Goal: Task Accomplishment & Management: Use online tool/utility

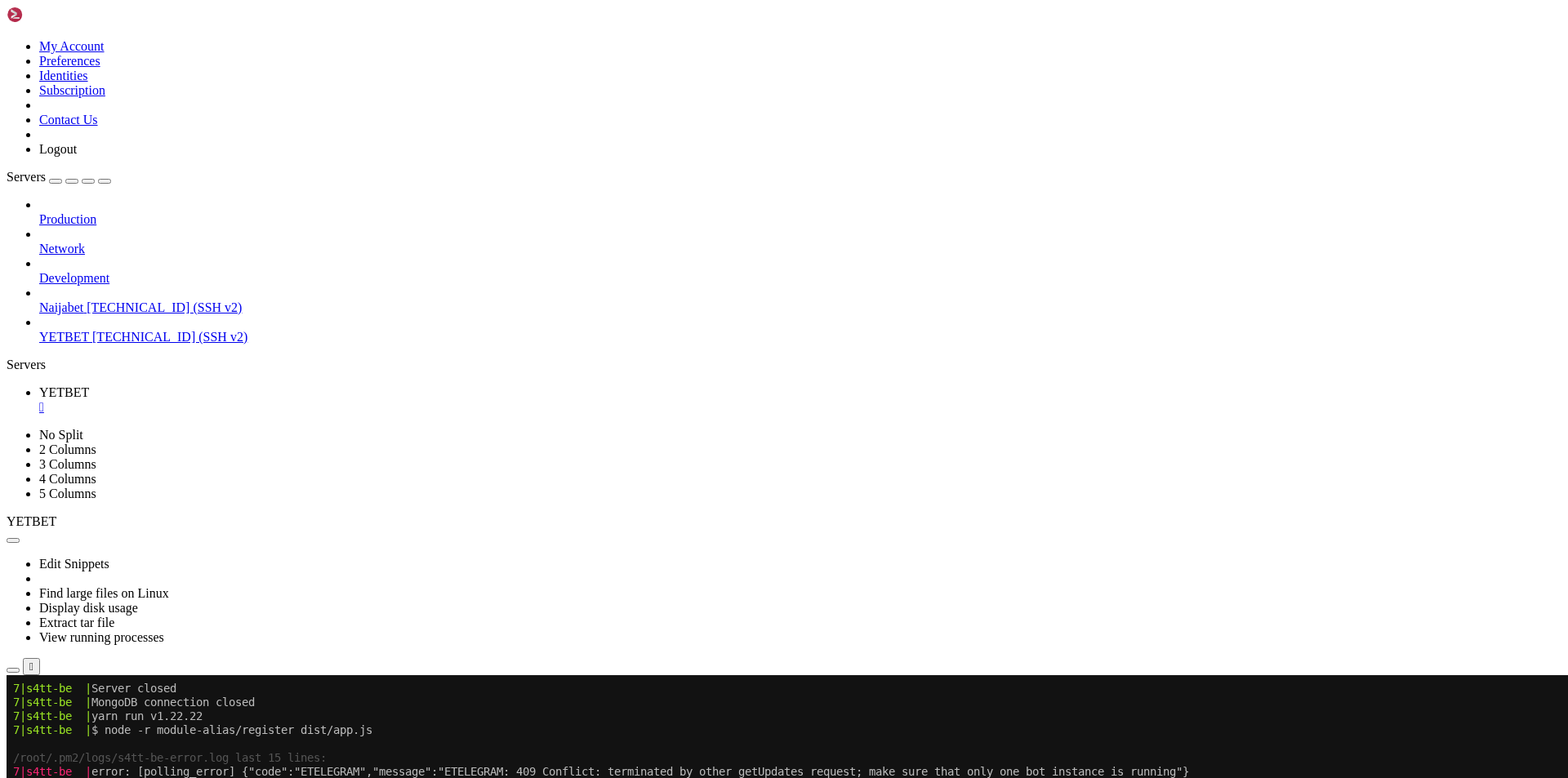
scroll to position [2057, 0]
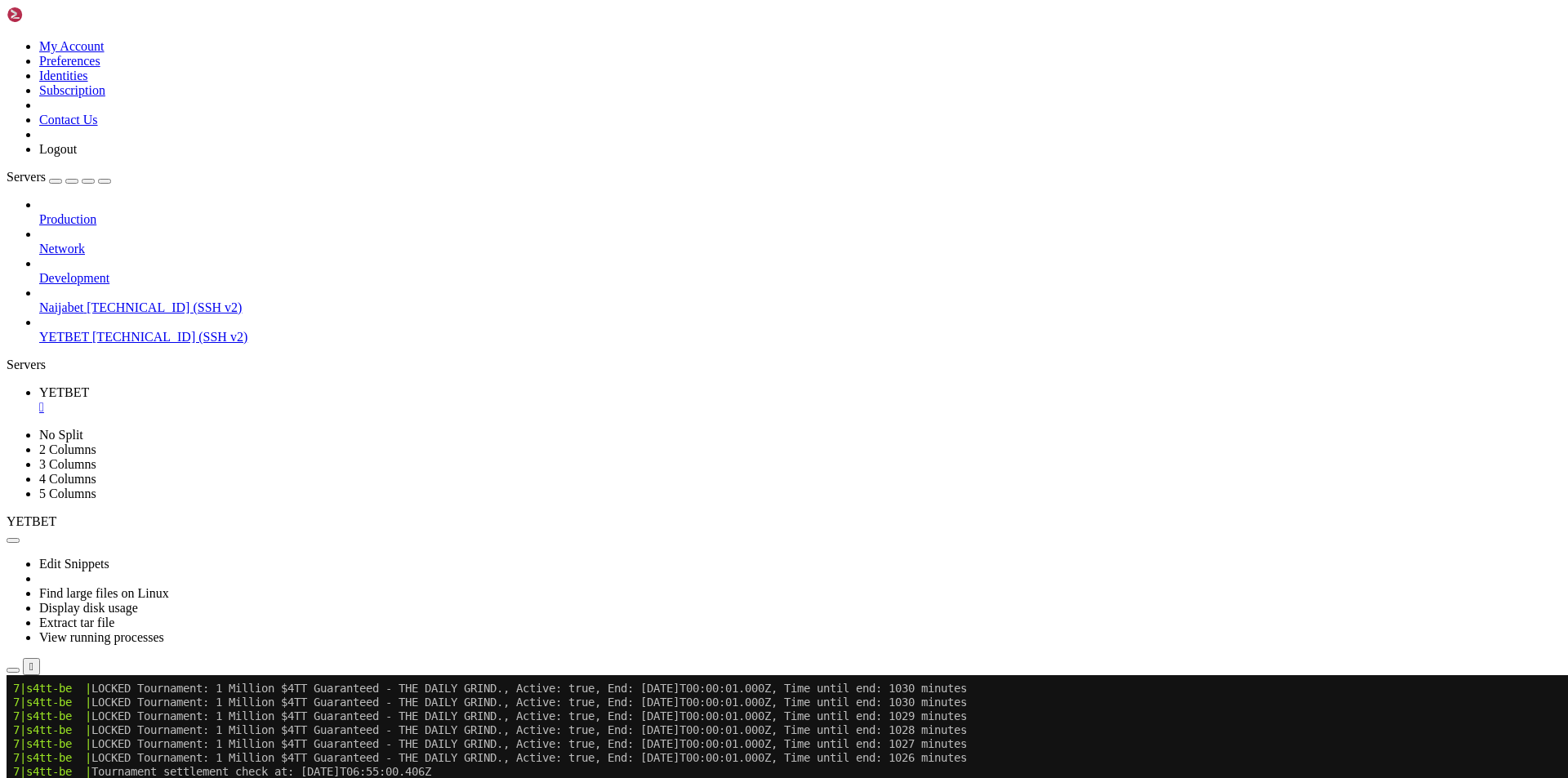
scroll to position [4596, 0]
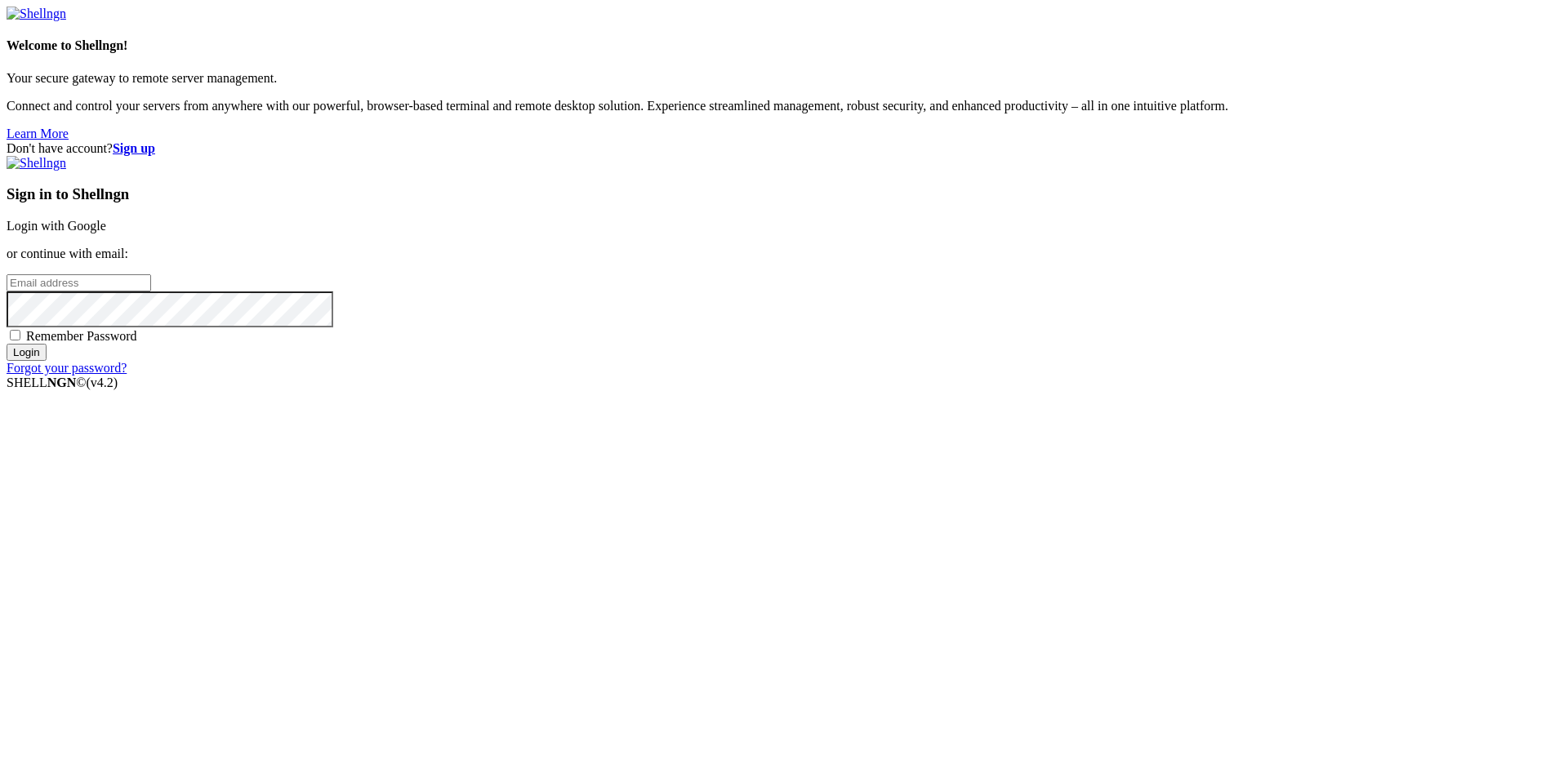
click at [991, 276] on div "Sign in to Shellngn Login with Google or continue with email: Remember Password…" at bounding box center [783, 265] width 1555 height 220
click at [106, 233] on link "Login with Google" at bounding box center [56, 226] width 100 height 14
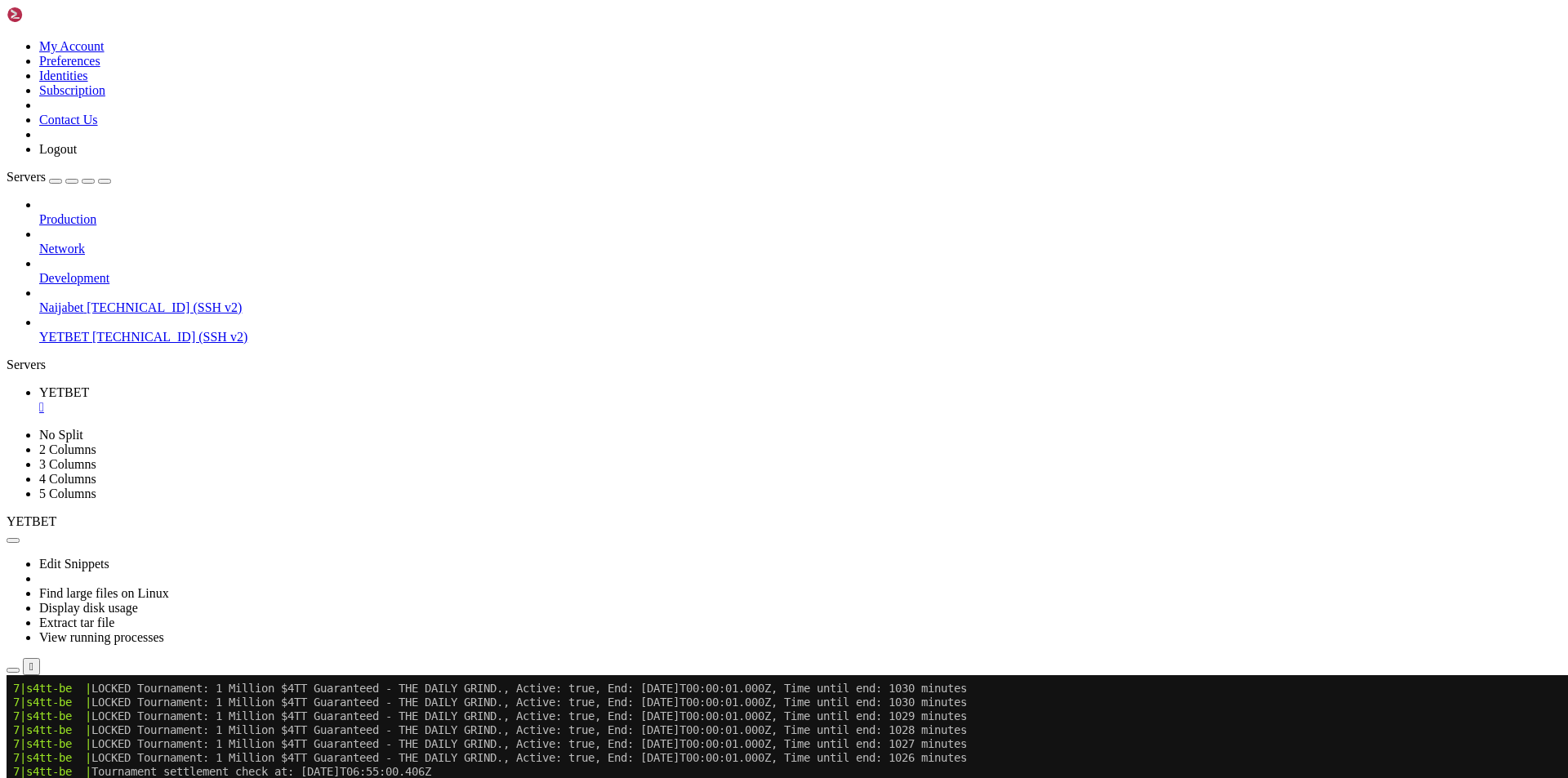
scroll to position [4596, 0]
click at [304, 683] on x-row "7|s4tt-be | LOCKED Tournament: 1 Million $4TT Guaranteed - THE DAILY GRIND., Ac…" at bounding box center [688, 689] width 1349 height 14
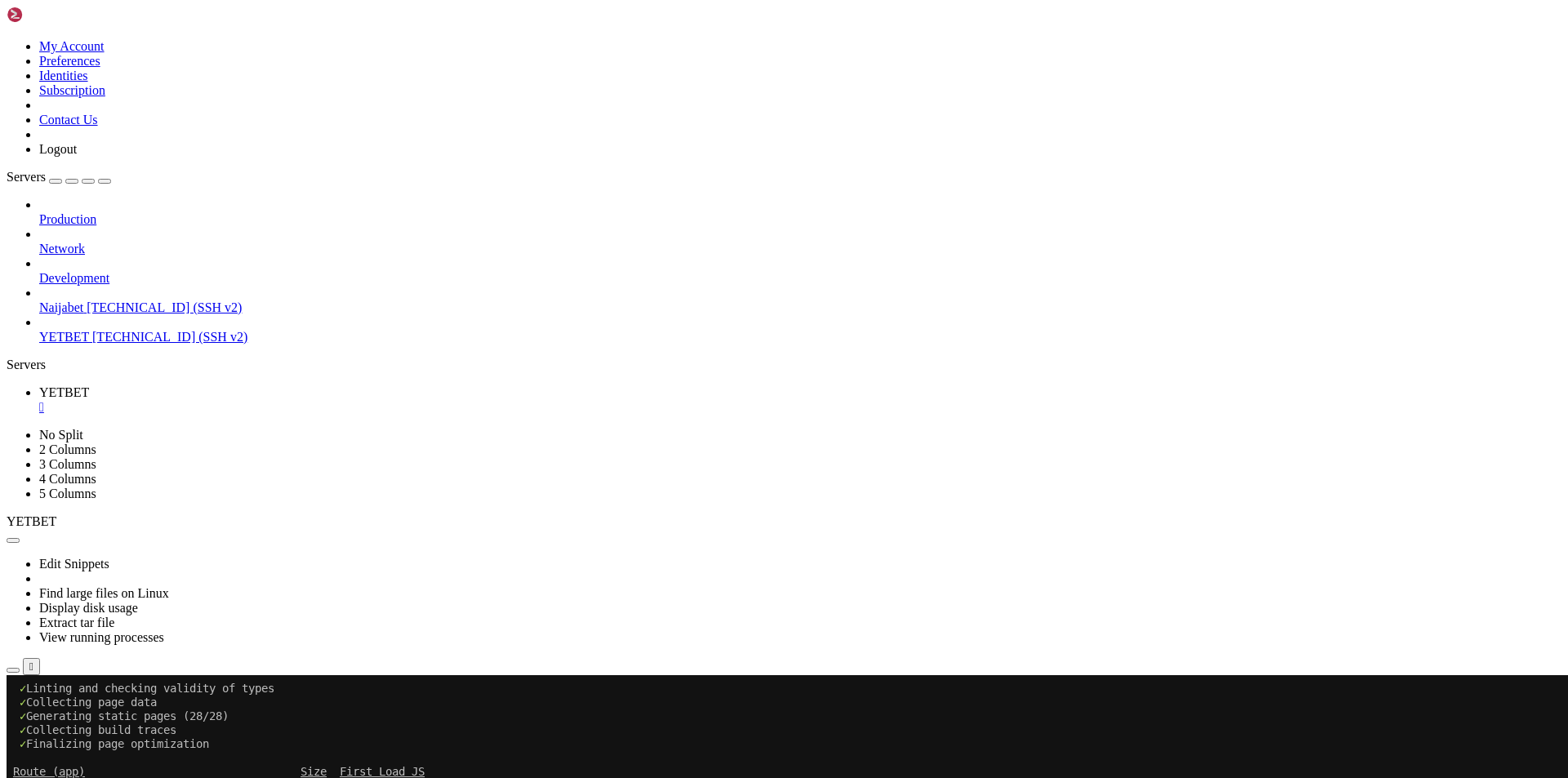
scroll to position [5734, 0]
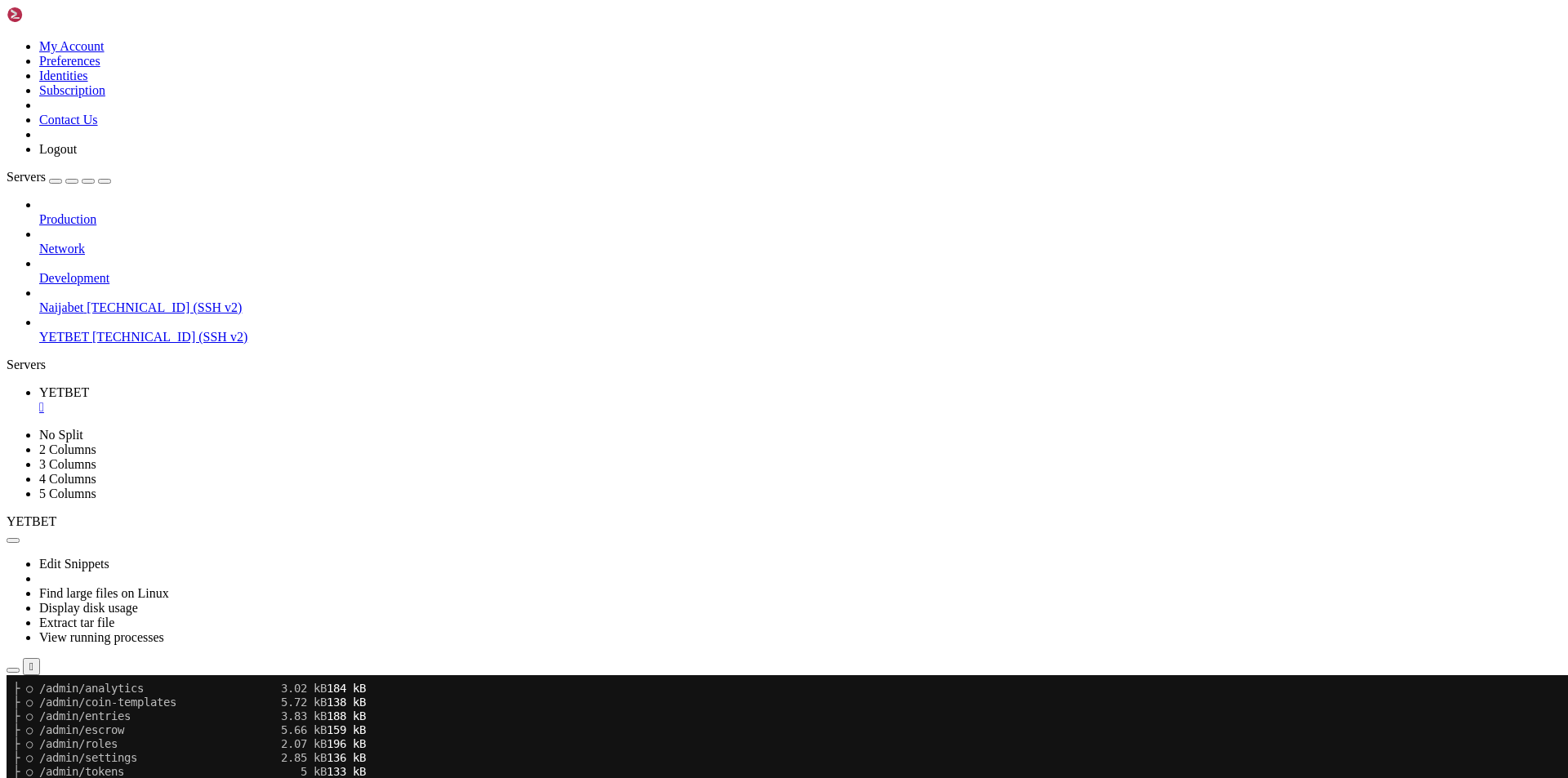
scroll to position [5873, 0]
